Goal: Task Accomplishment & Management: Use online tool/utility

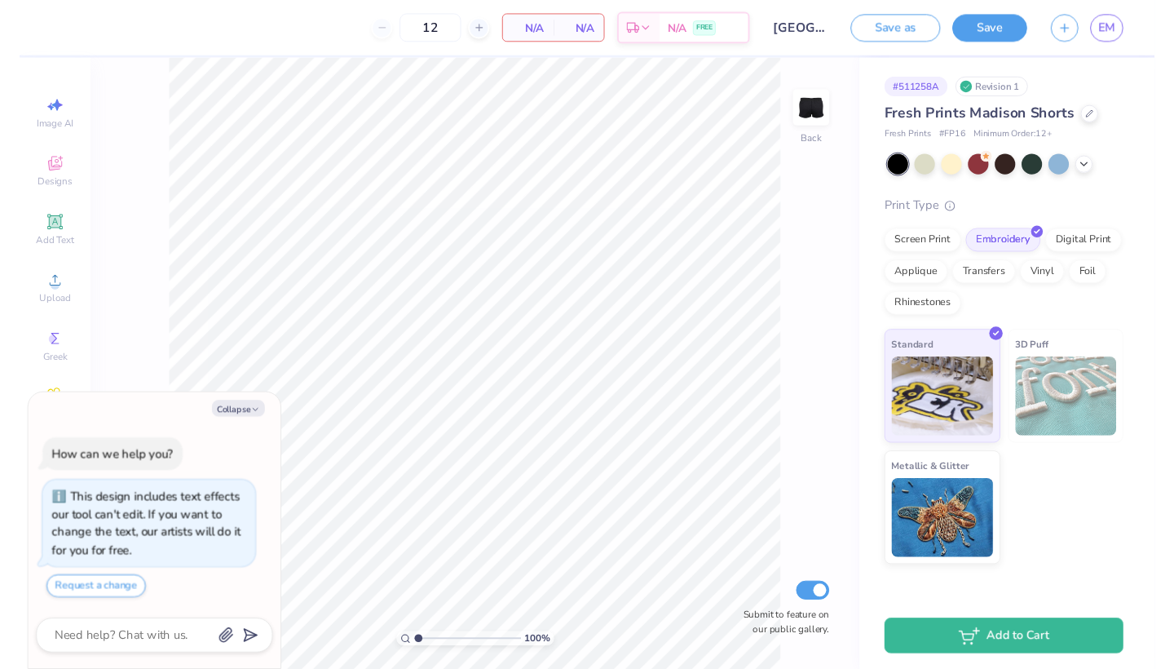
scroll to position [31, 0]
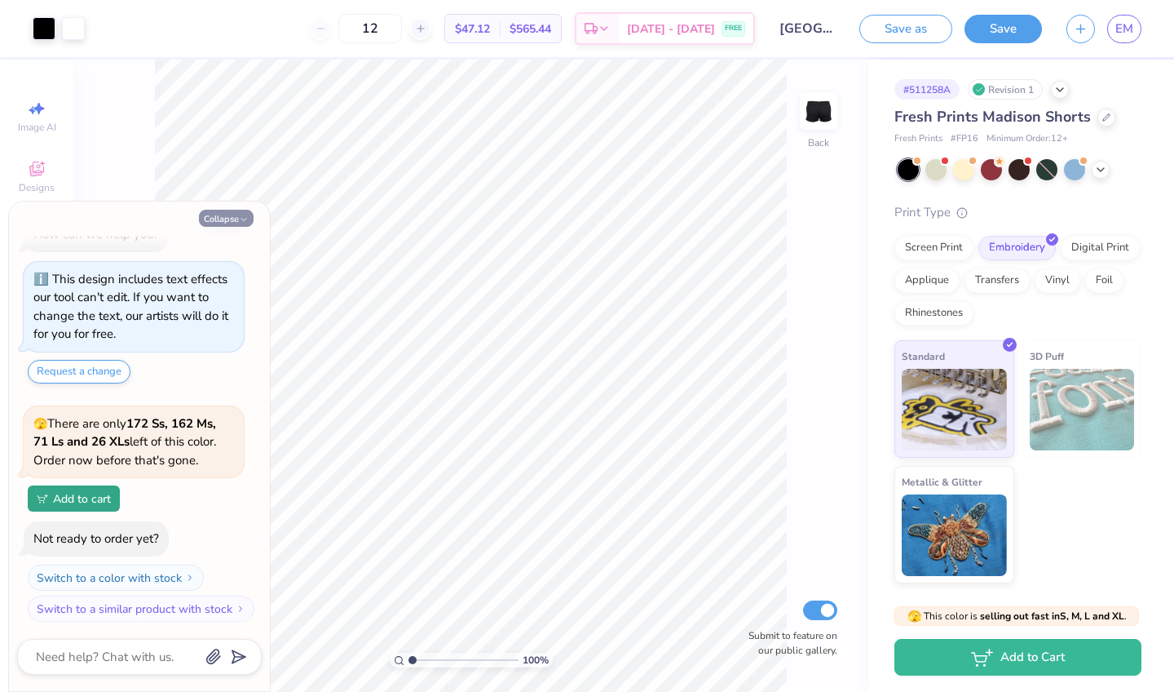
click at [237, 222] on button "Collapse" at bounding box center [226, 218] width 55 height 17
type textarea "x"
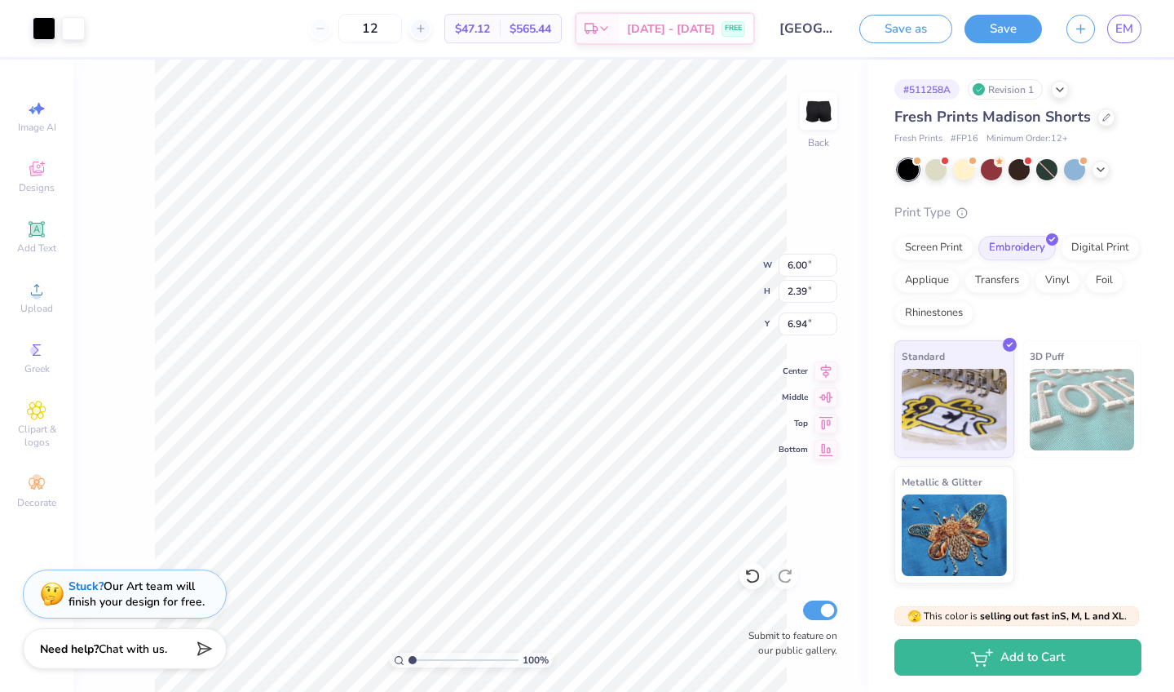
type input "4.45"
type input "1.78"
type input "8.17"
type input "3.49"
type input "1.39"
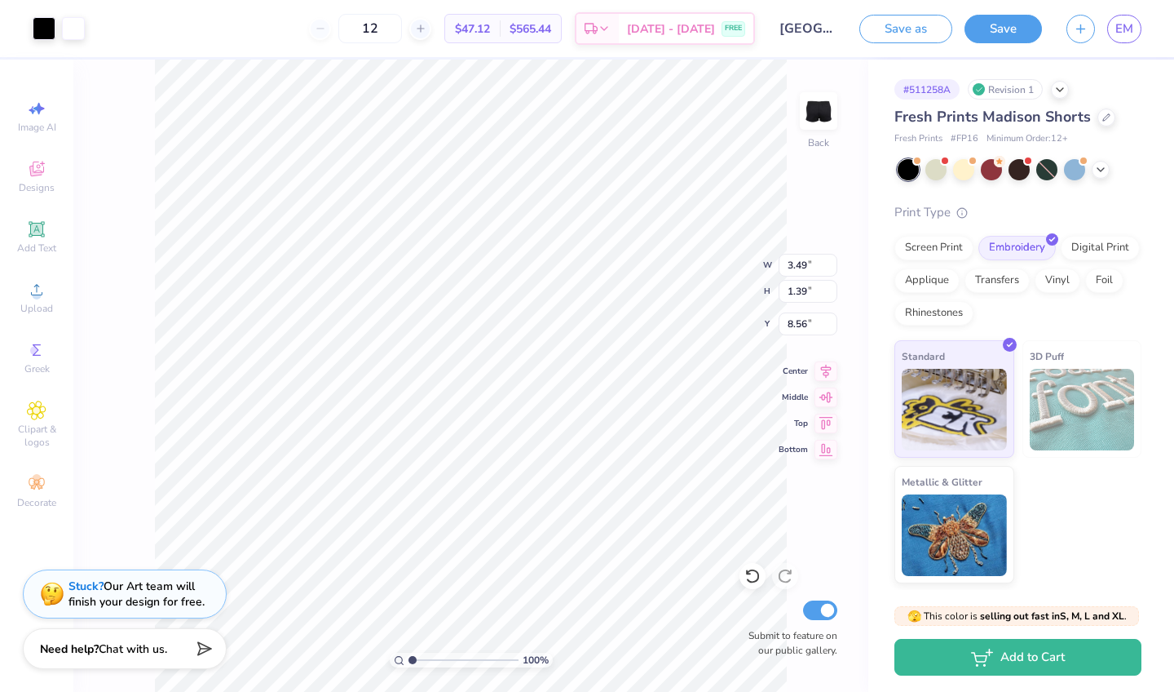
type input "8.58"
click at [953, 248] on div "Screen Print" at bounding box center [934, 245] width 79 height 24
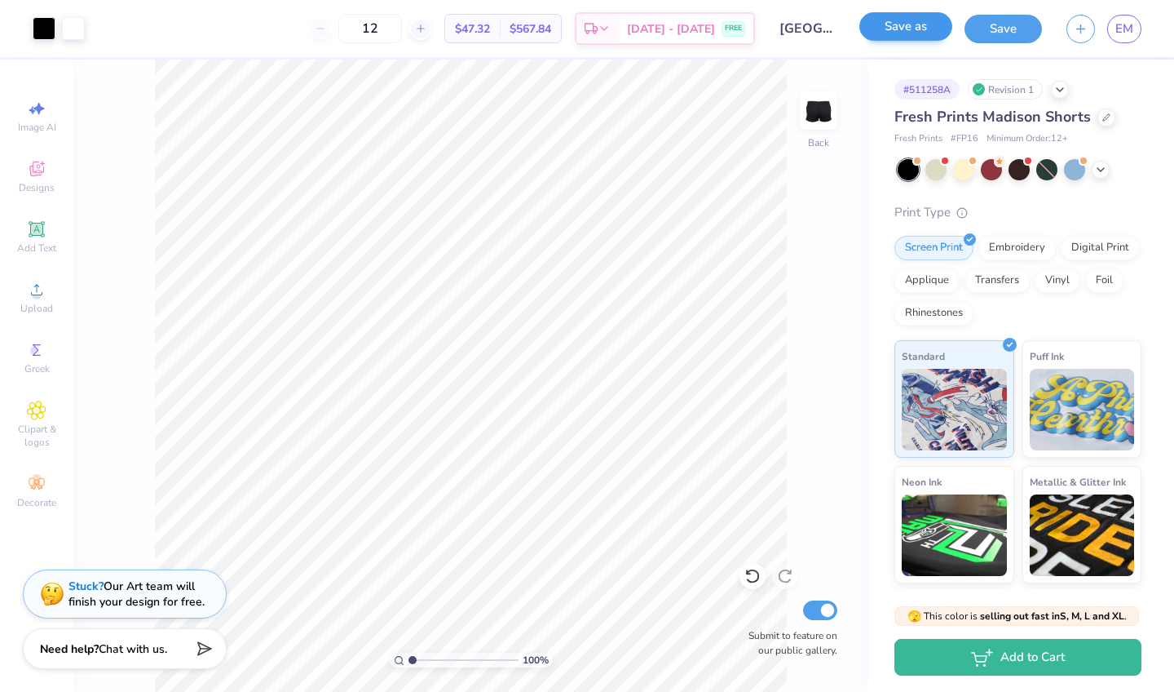
click at [913, 33] on button "Save as" at bounding box center [906, 26] width 93 height 29
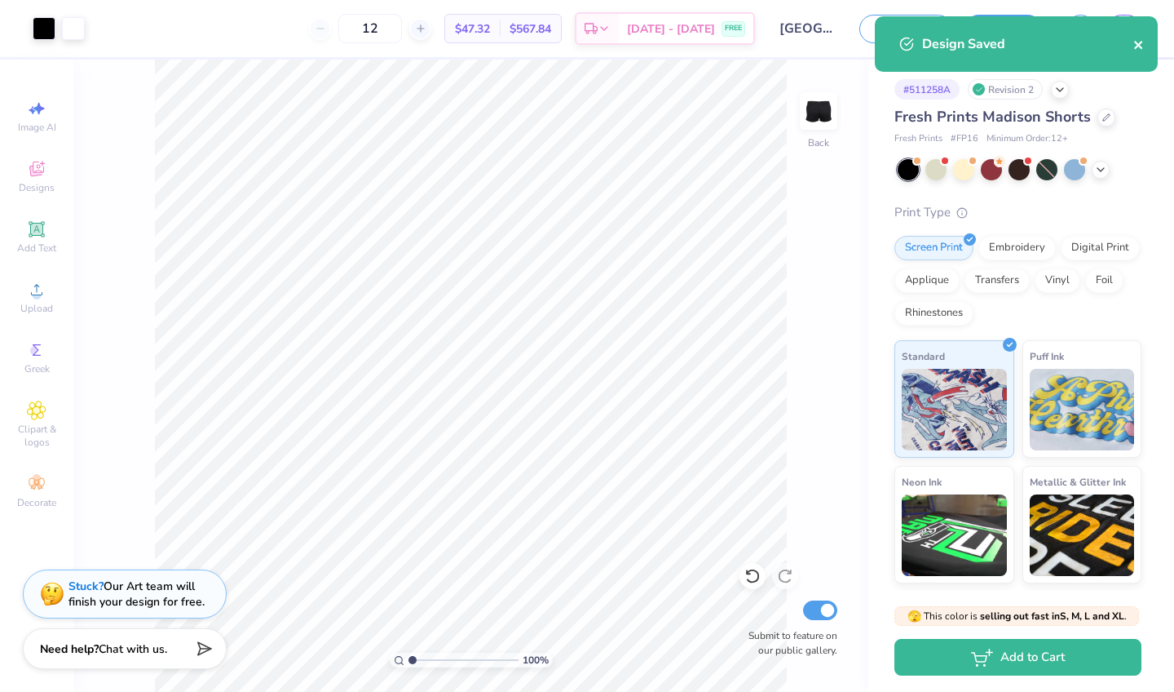
click at [1139, 46] on icon "close" at bounding box center [1139, 44] width 11 height 13
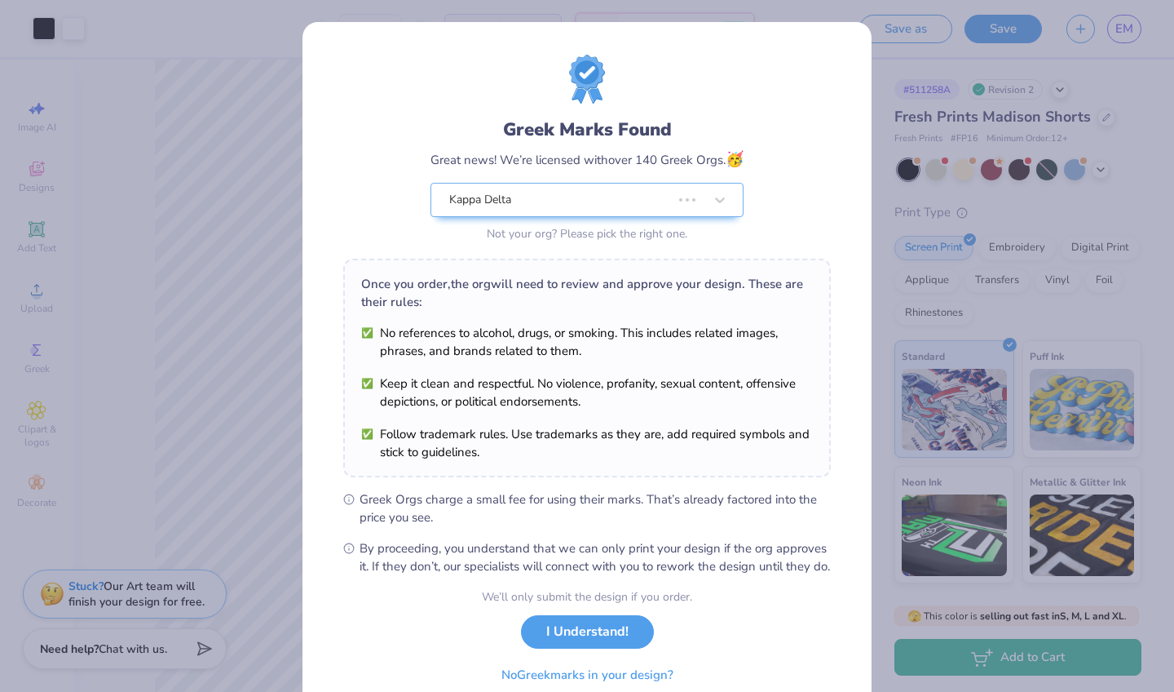
click at [1120, 36] on div "Design Saved" at bounding box center [1017, 50] width 290 height 74
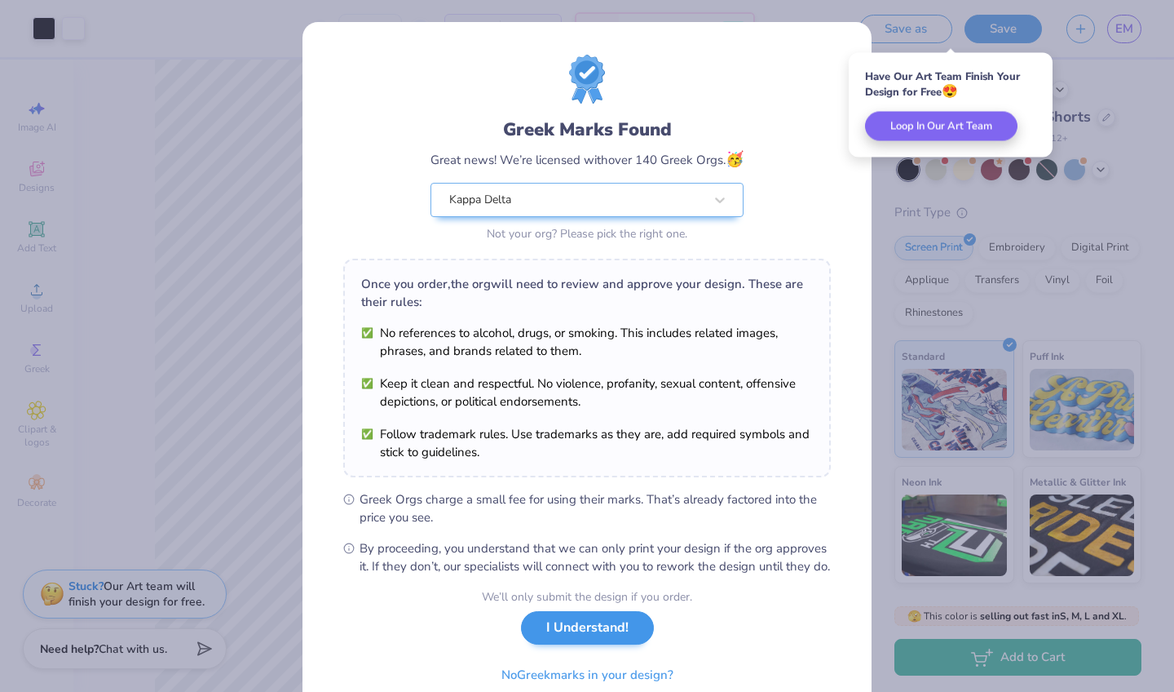
click at [581, 644] on button "I Understand!" at bounding box center [587, 627] width 133 height 33
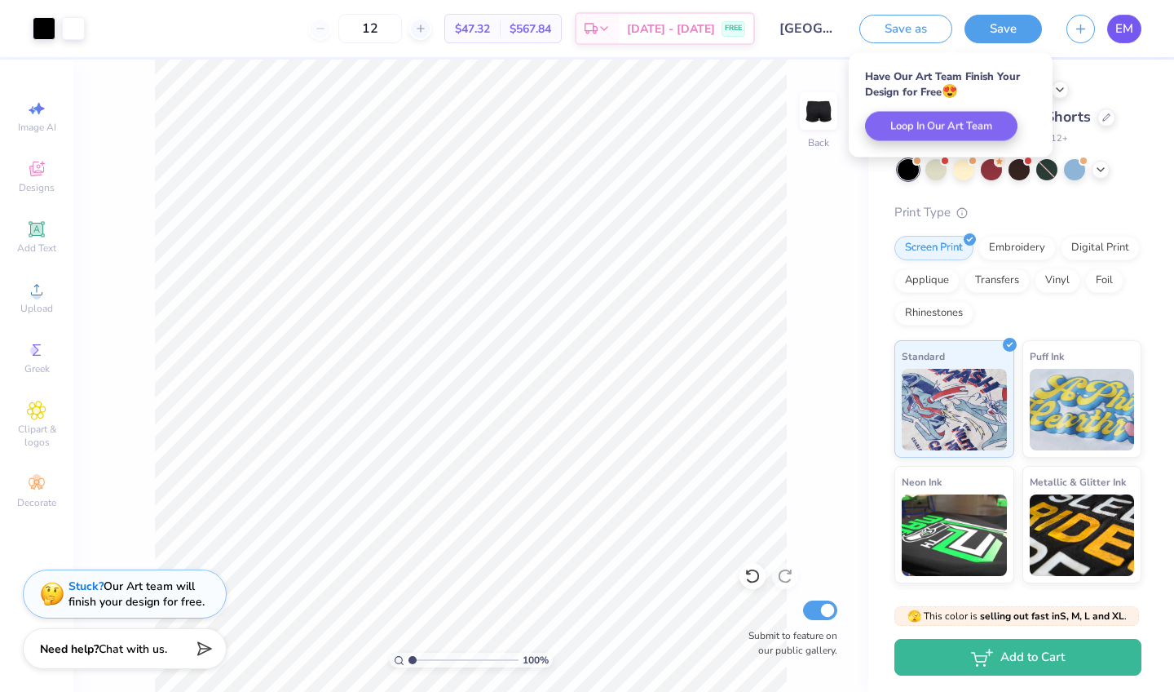
click at [1121, 36] on span "EM" at bounding box center [1125, 29] width 18 height 19
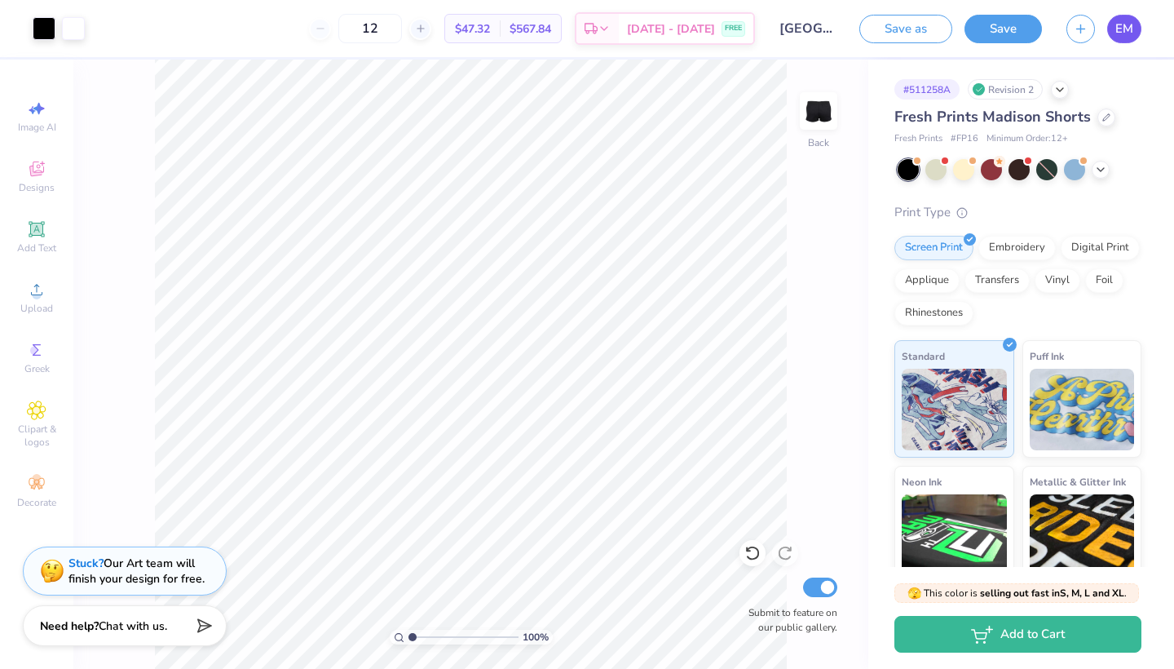
click at [1123, 33] on span "EM" at bounding box center [1125, 29] width 18 height 19
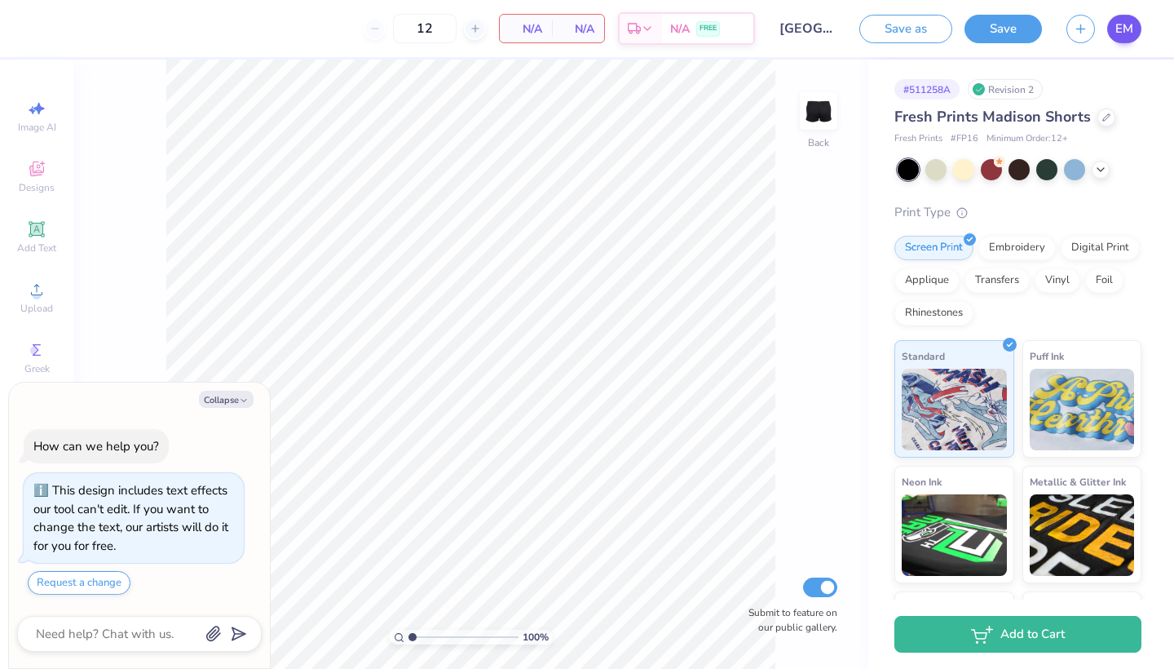
type textarea "x"
click at [1126, 33] on span "EM" at bounding box center [1125, 29] width 18 height 19
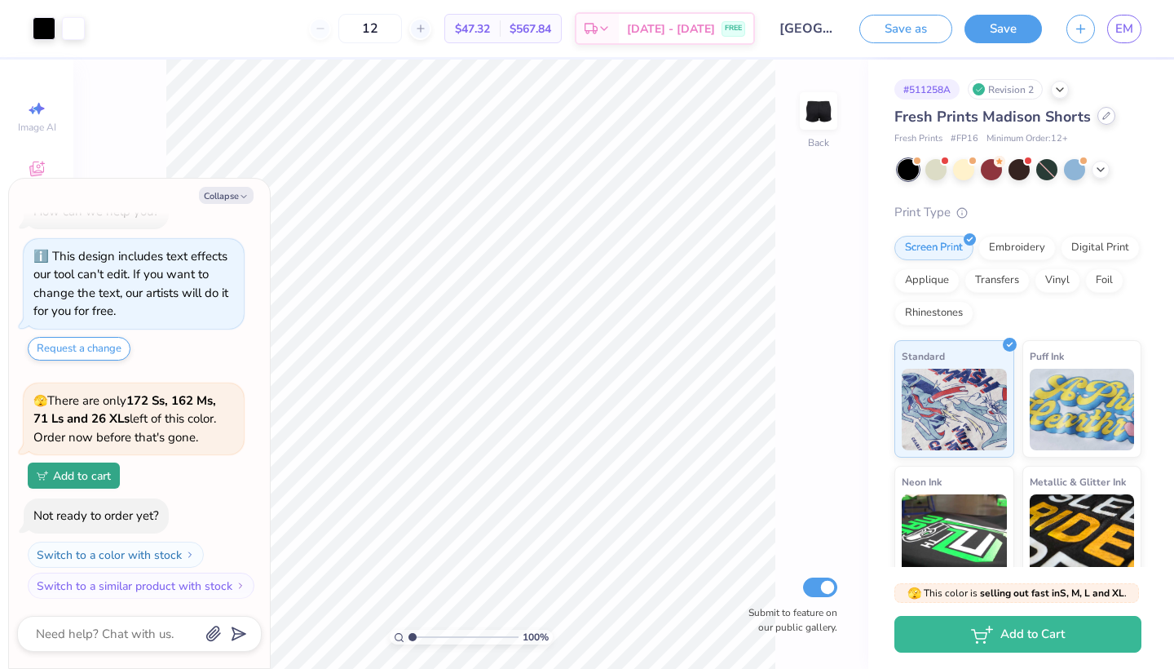
click at [1103, 119] on icon at bounding box center [1107, 116] width 8 height 8
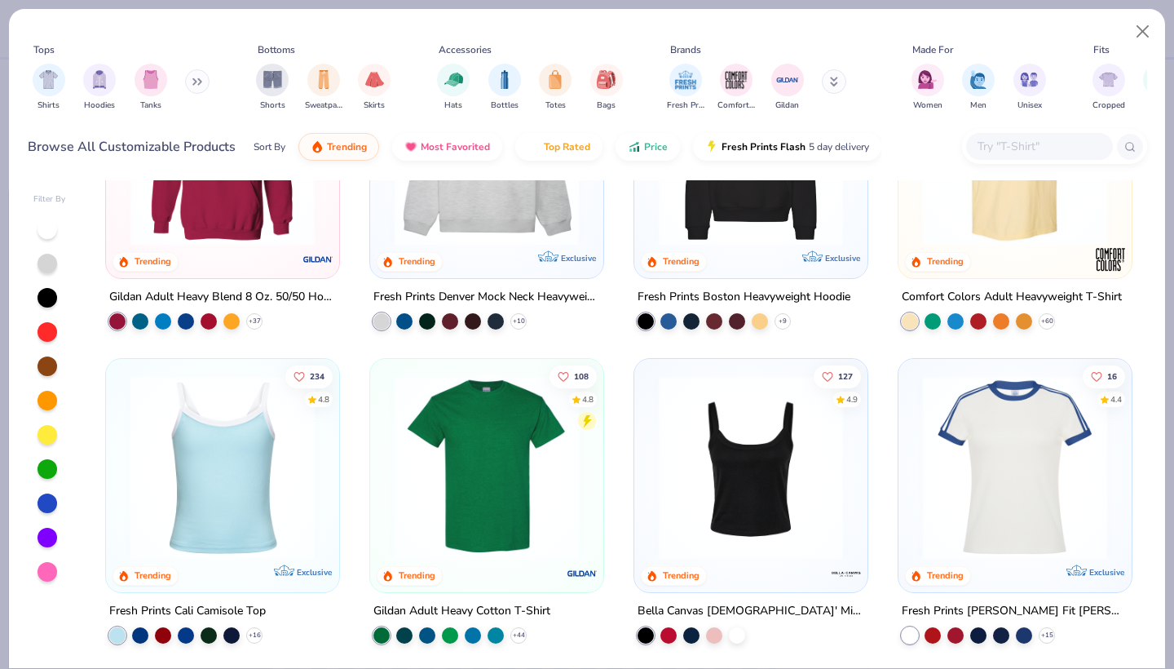
scroll to position [142, 0]
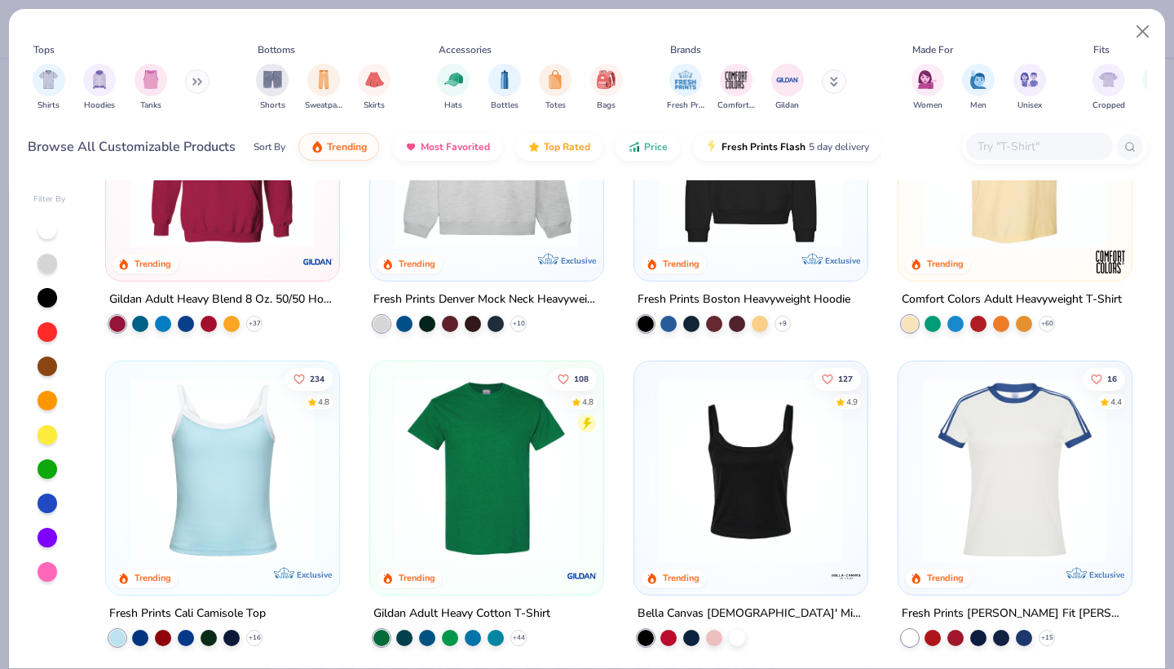
click at [160, 529] on img at bounding box center [222, 470] width 201 height 184
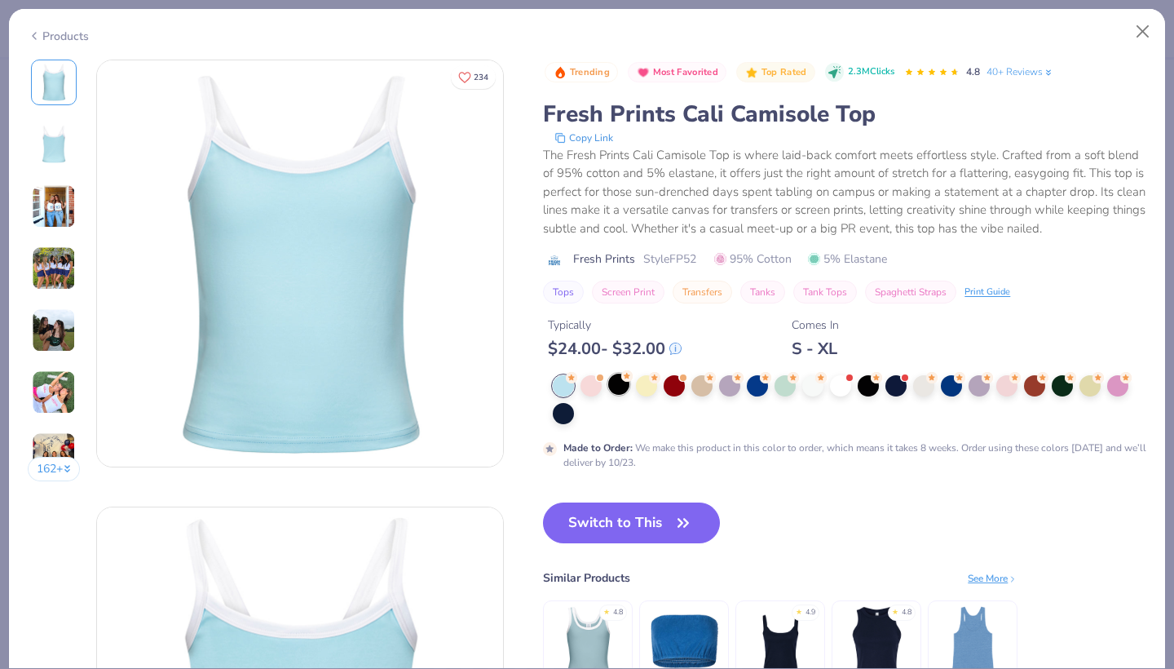
click at [620, 383] on div at bounding box center [618, 384] width 21 height 21
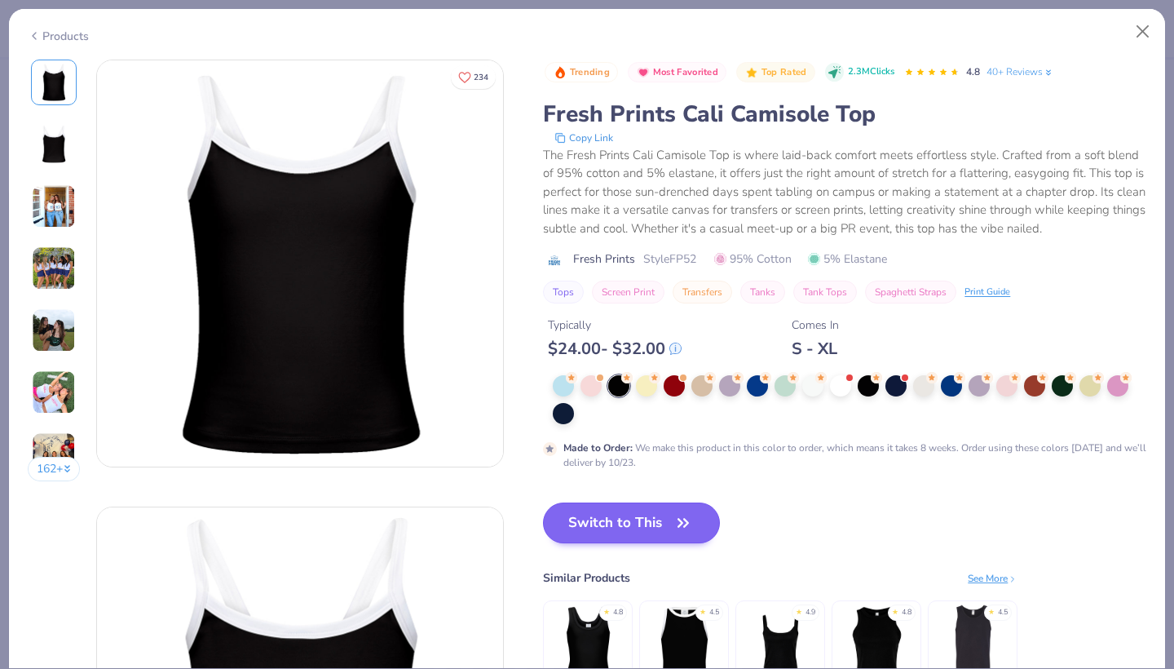
click at [669, 533] on button "Switch to This" at bounding box center [631, 522] width 177 height 41
type textarea "x"
type input "50"
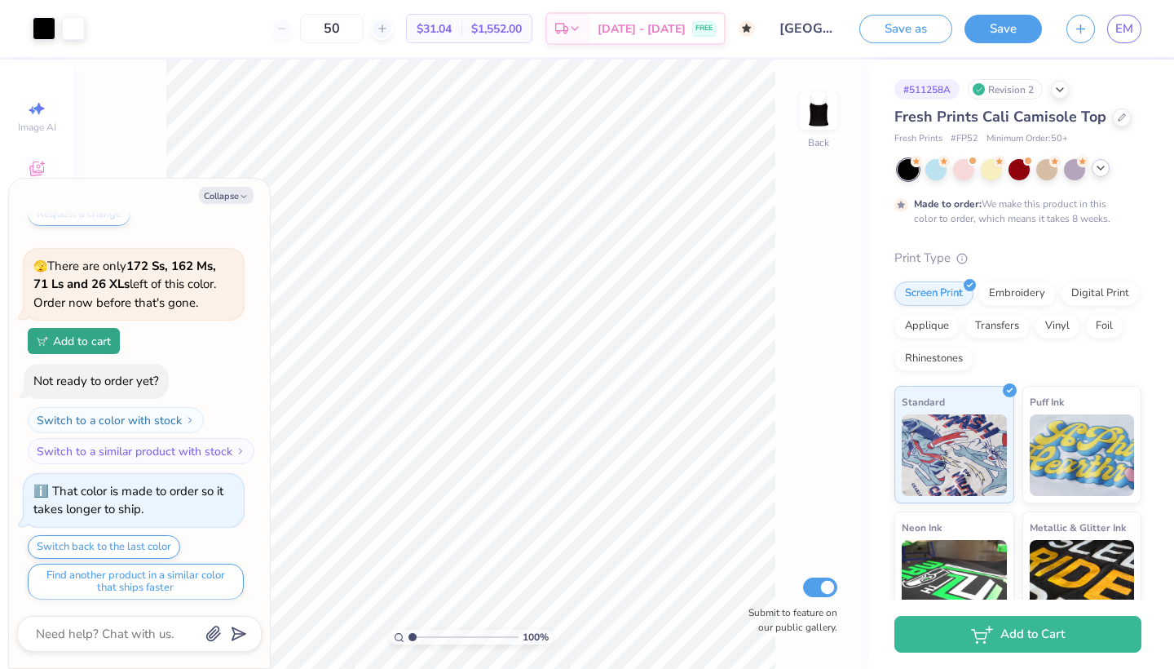
click at [1101, 167] on icon at bounding box center [1100, 167] width 13 height 13
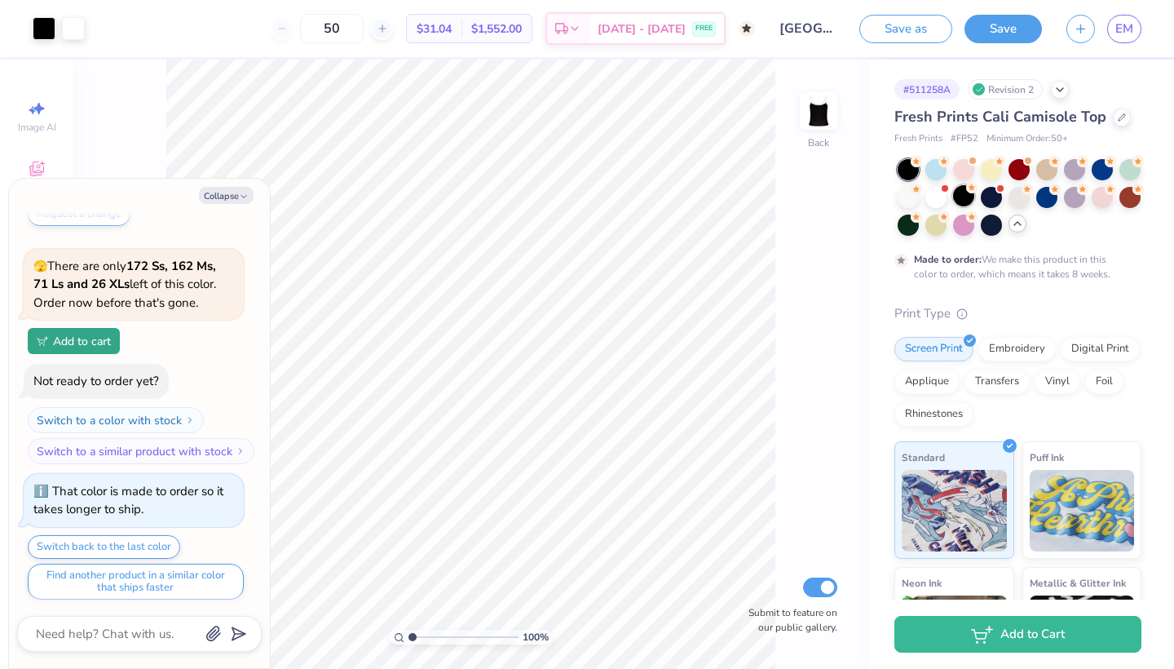
click at [969, 199] on div at bounding box center [963, 195] width 21 height 21
click at [940, 199] on div at bounding box center [936, 195] width 21 height 21
click at [933, 198] on div at bounding box center [936, 195] width 21 height 21
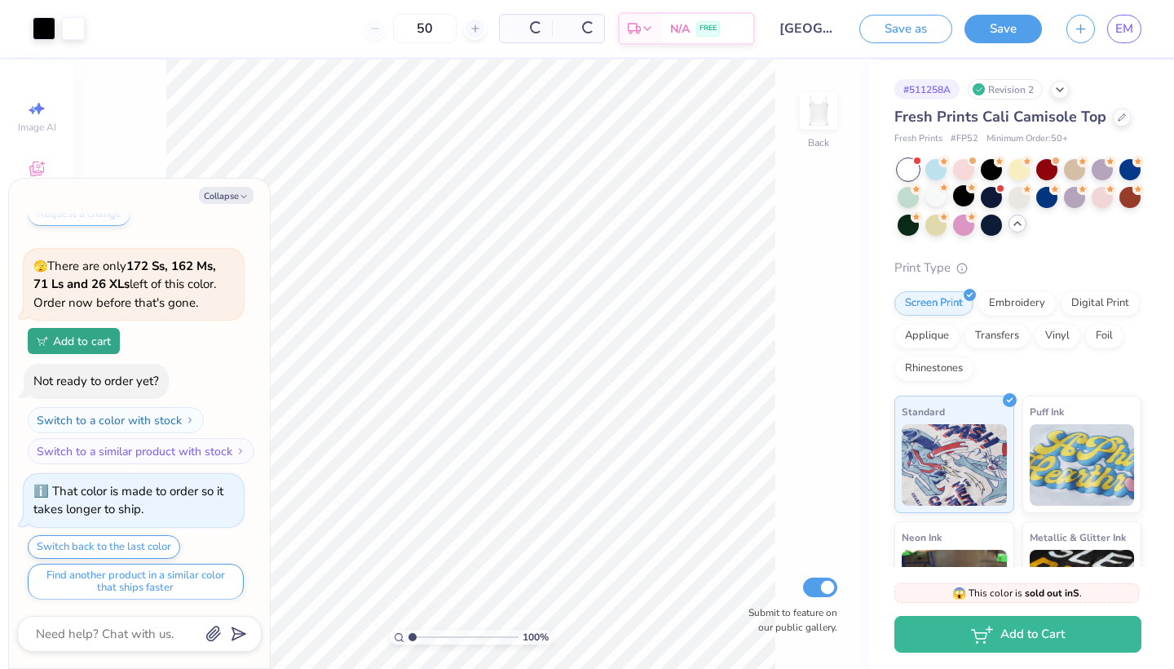
scroll to position [536, 0]
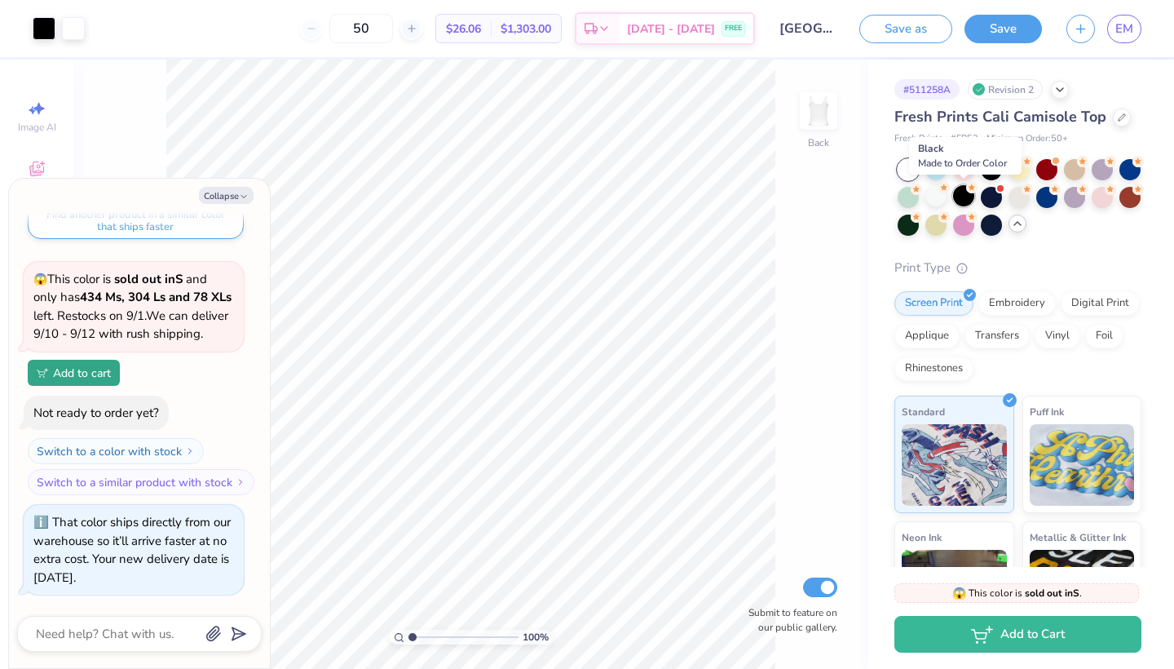
click at [962, 197] on div at bounding box center [963, 195] width 21 height 21
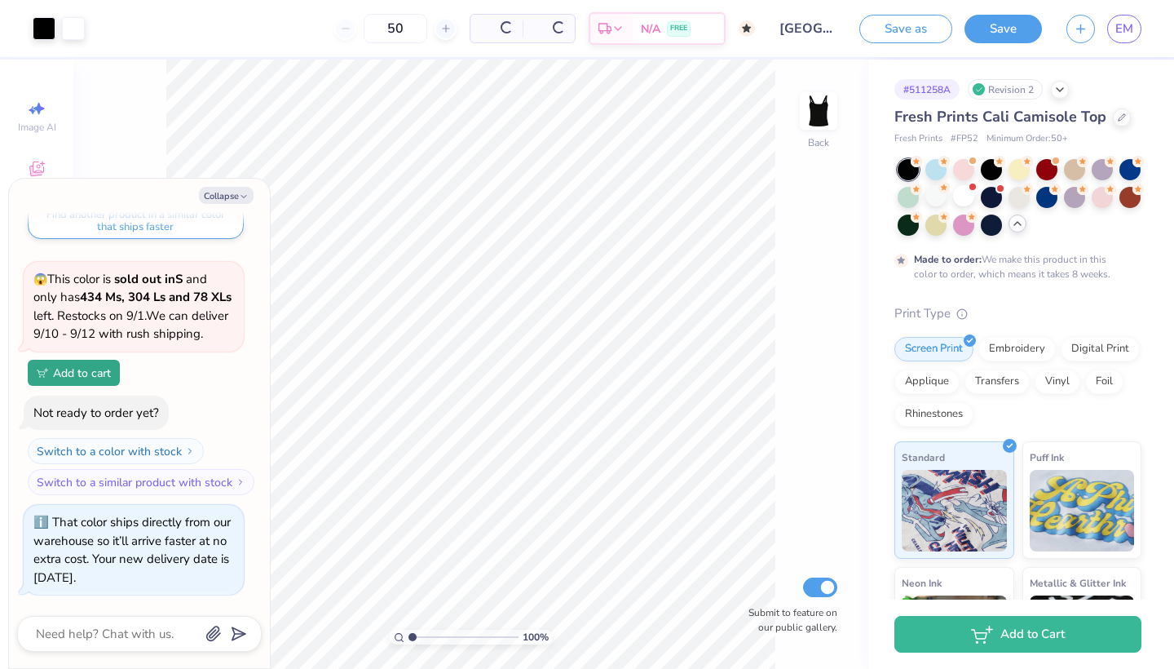
scroll to position [688, 0]
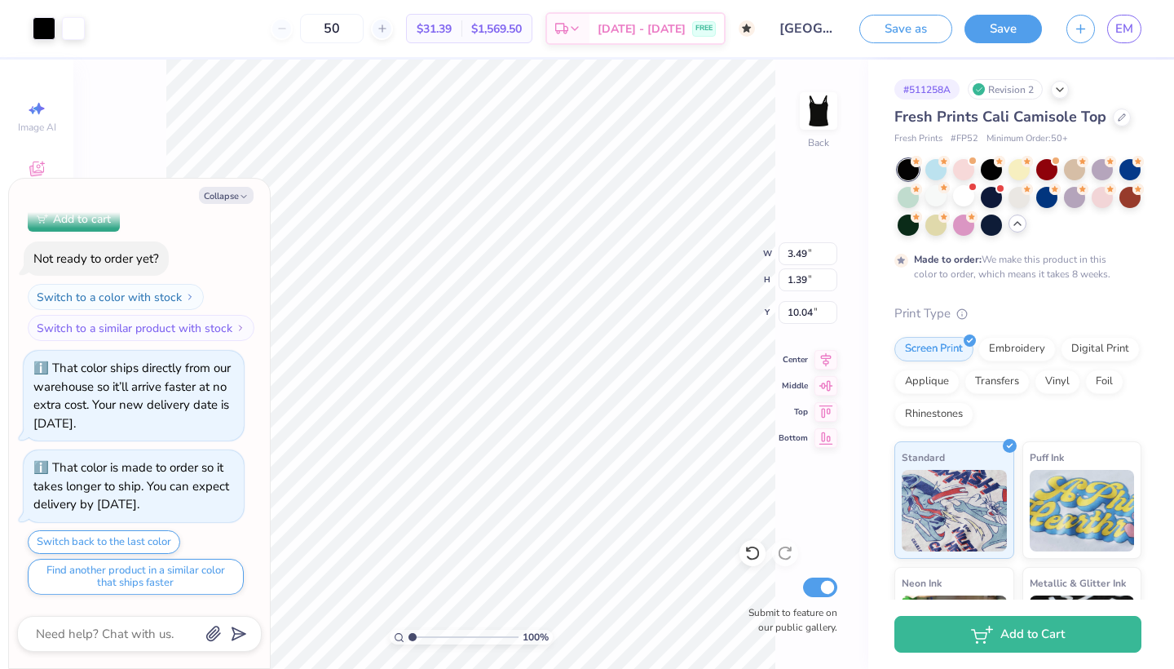
type textarea "x"
type input "1.54"
type textarea "x"
type input "7.42"
type input "2.96"
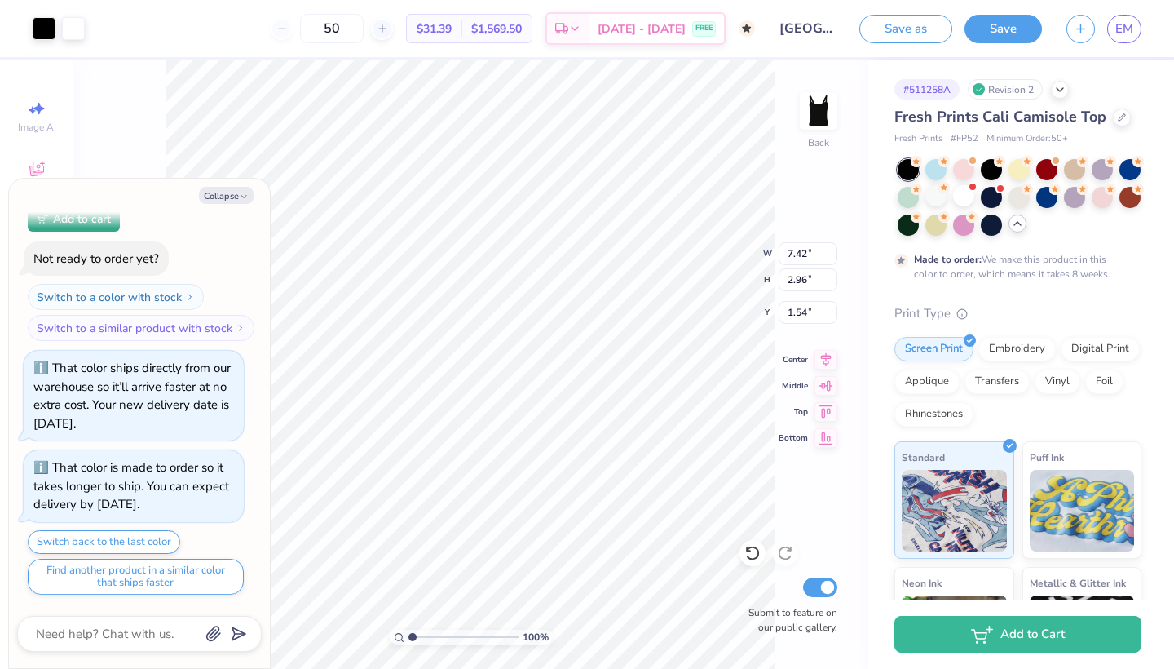
type textarea "x"
type input "1.56"
click at [901, 25] on button "Save as" at bounding box center [906, 26] width 93 height 29
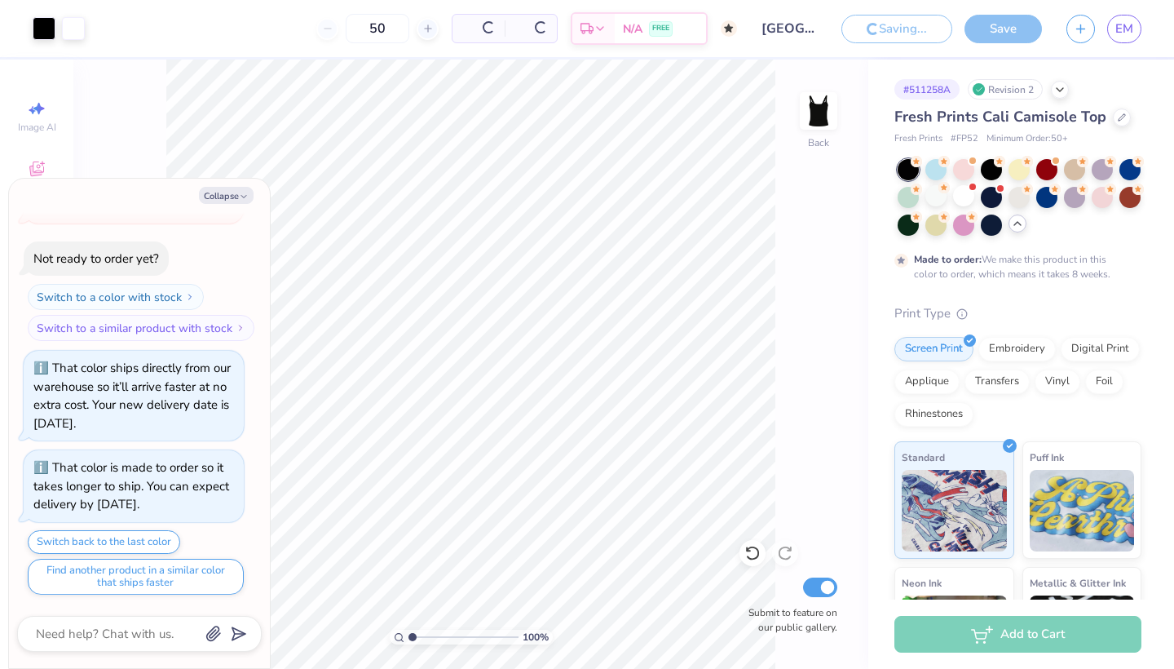
scroll to position [636, 0]
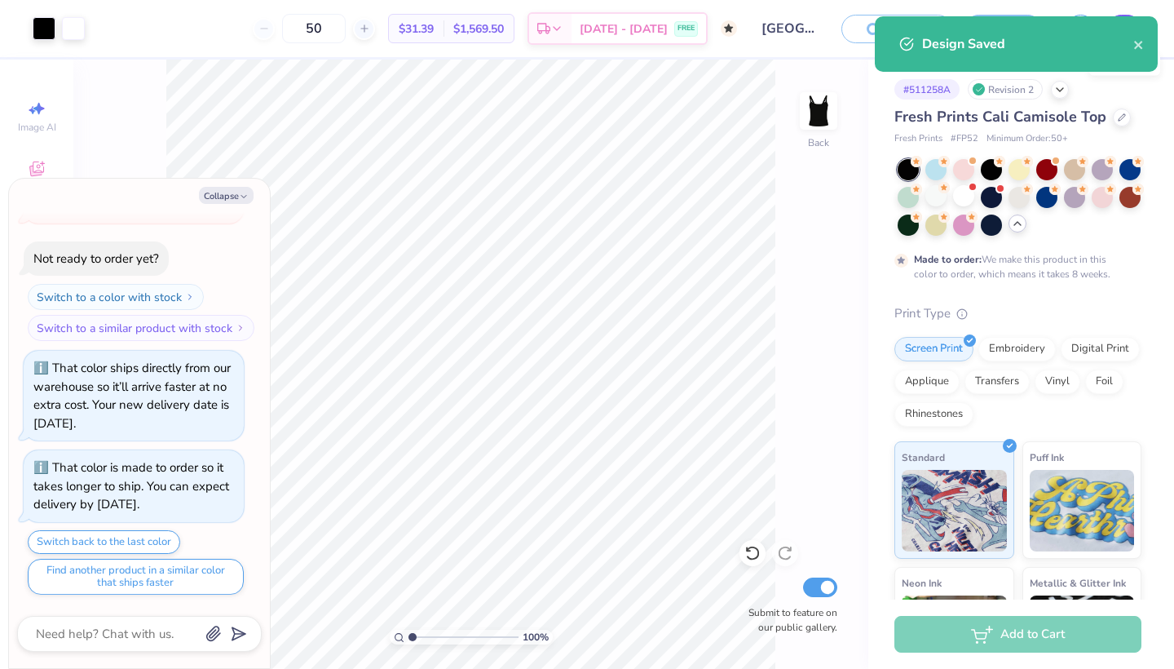
type textarea "x"
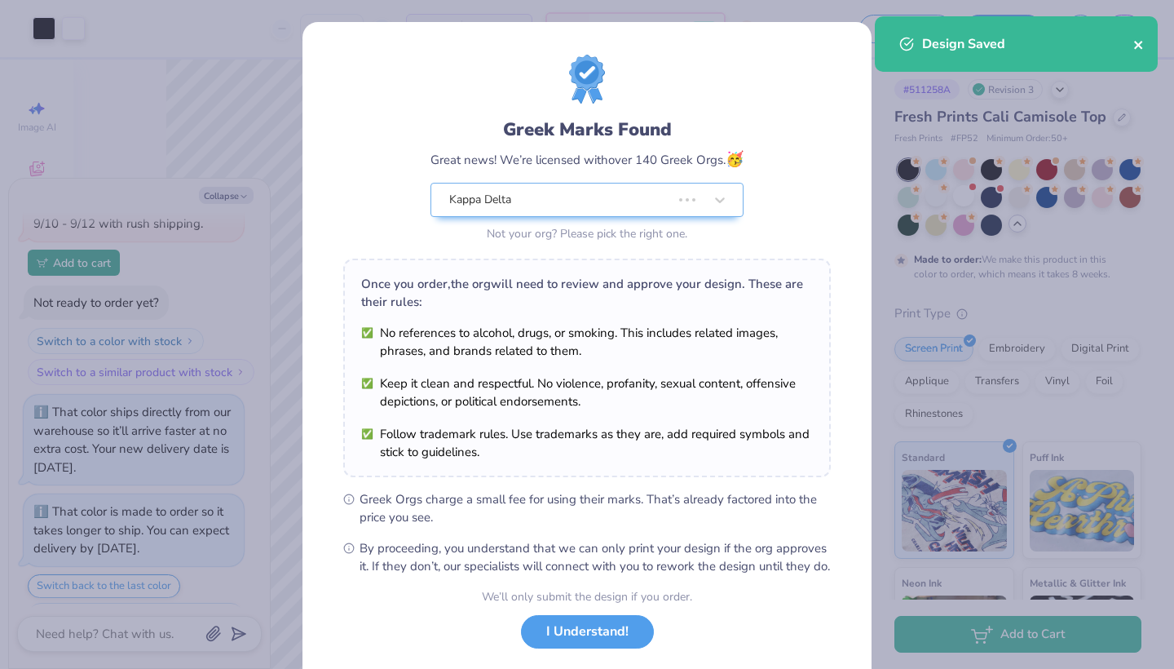
click at [1141, 44] on icon "close" at bounding box center [1139, 44] width 11 height 13
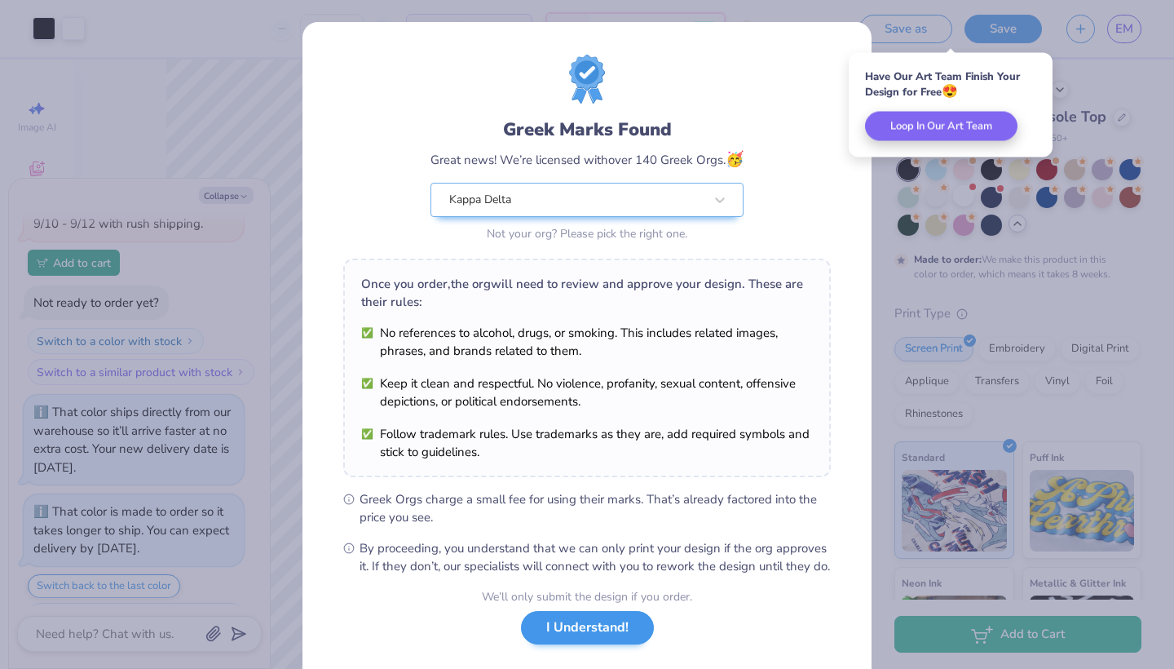
click at [617, 644] on button "I Understand!" at bounding box center [587, 627] width 133 height 33
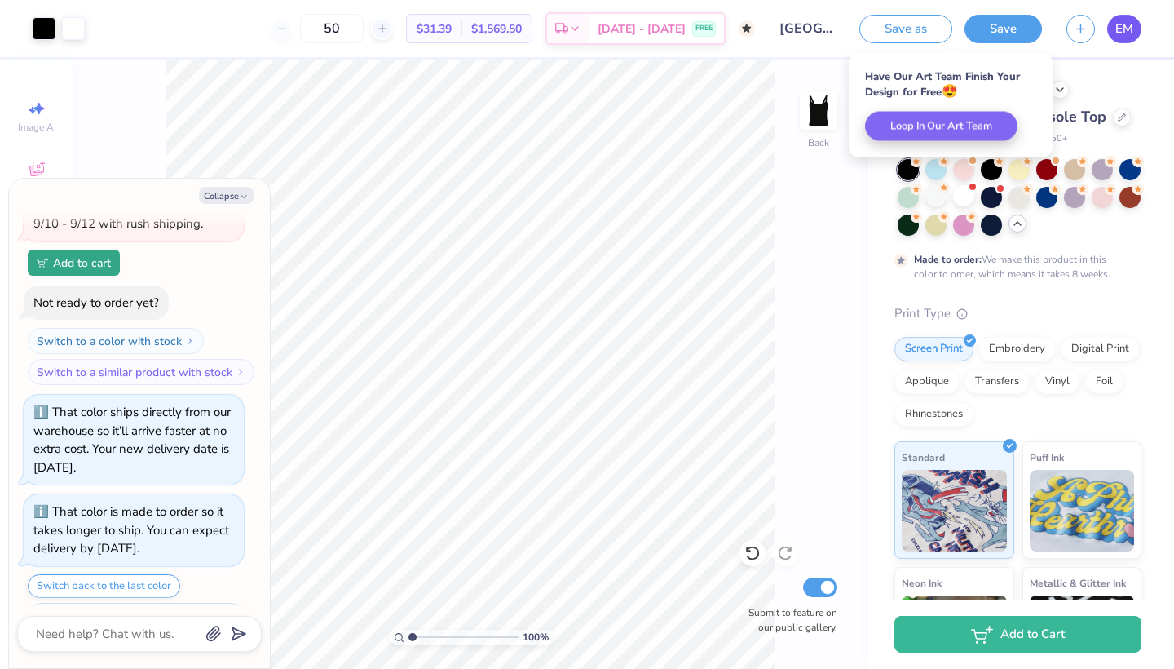
click at [1124, 33] on span "EM" at bounding box center [1125, 29] width 18 height 19
